Goal: Submit feedback/report problem

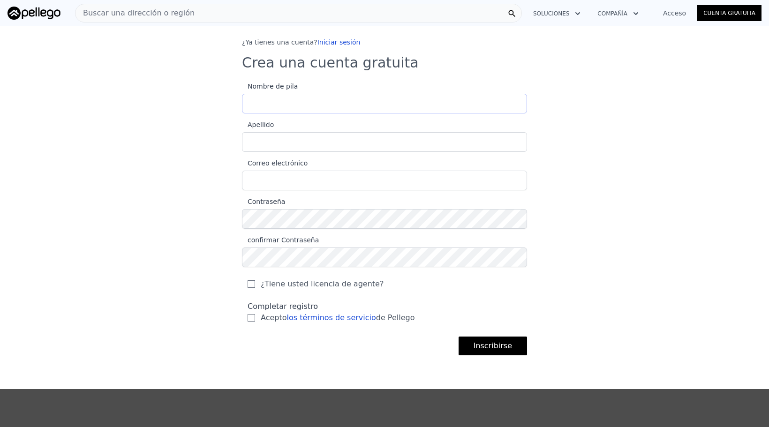
click at [274, 101] on input "Nombre de pila" at bounding box center [384, 104] width 285 height 20
type input "olga"
type input "lara"
type input "propertieslarao@gmail.com"
click at [251, 318] on input "Acepto los términos de servicio de Pellego" at bounding box center [252, 318] width 8 height 8
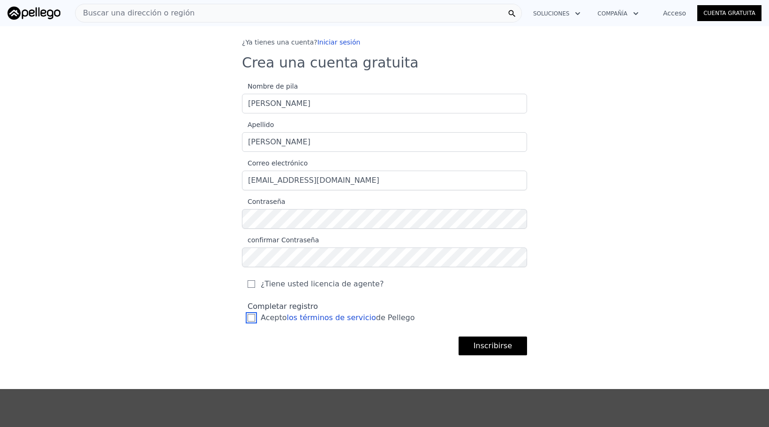
checkbox input "true"
click at [488, 347] on font "Inscribirse" at bounding box center [493, 345] width 38 height 9
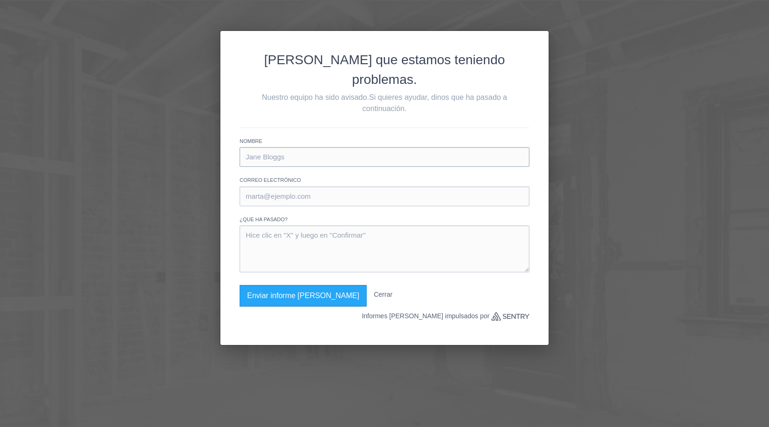
click at [318, 147] on input "text" at bounding box center [385, 157] width 290 height 20
type input "olga lara"
type input "propertieslarao@gmail.com"
click at [319, 226] on textarea at bounding box center [385, 249] width 290 height 47
type textarea "no open"
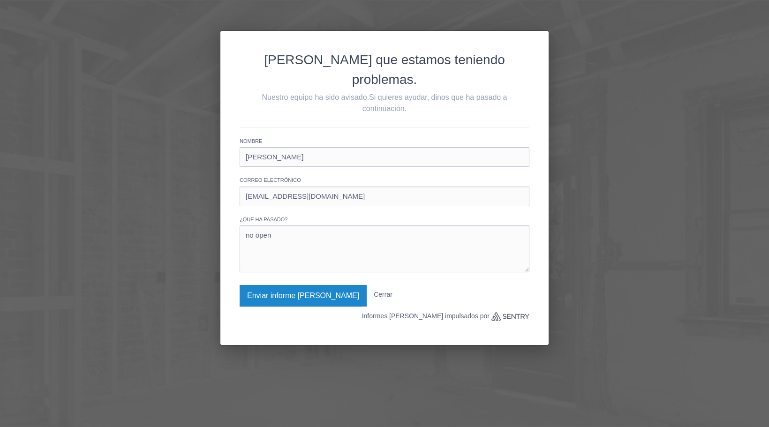
click at [311, 292] on font "Enviar informe de fallo" at bounding box center [303, 296] width 112 height 8
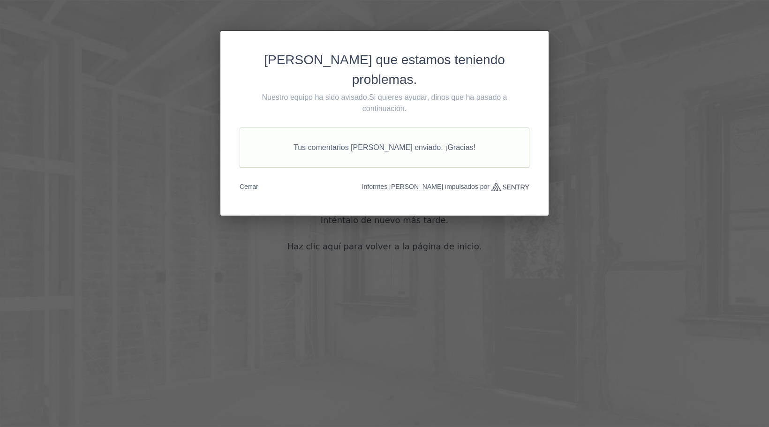
click at [251, 183] on font "Cerrar" at bounding box center [249, 187] width 19 height 8
